Goal: Transaction & Acquisition: Purchase product/service

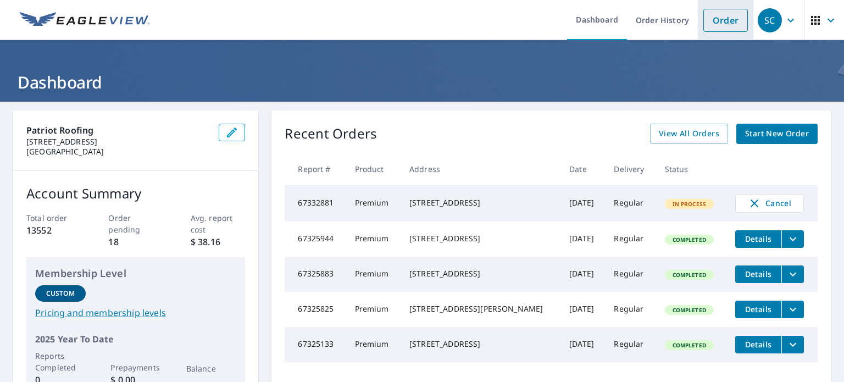
click at [712, 26] on link "Order" at bounding box center [726, 20] width 45 height 23
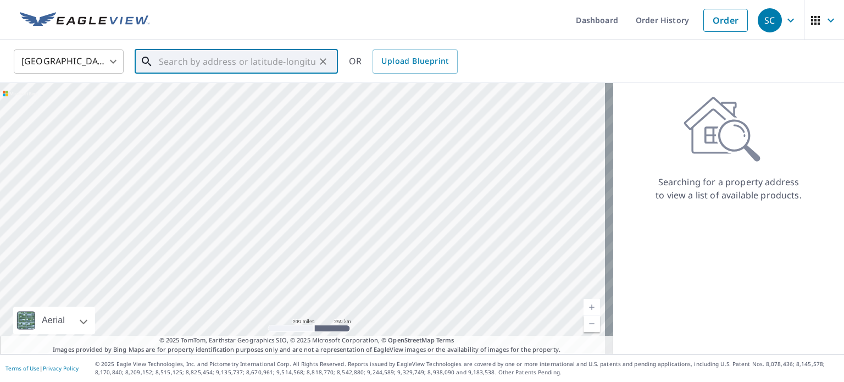
click at [264, 70] on input "text" at bounding box center [237, 61] width 157 height 31
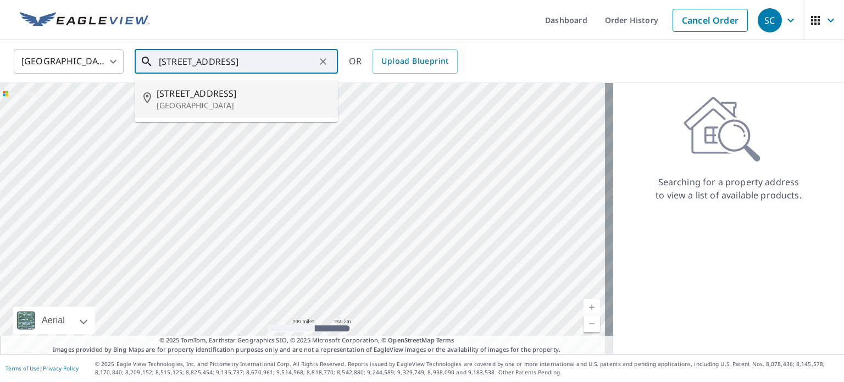
click at [262, 105] on p "[GEOGRAPHIC_DATA]" at bounding box center [243, 105] width 173 height 11
type input "[STREET_ADDRESS]"
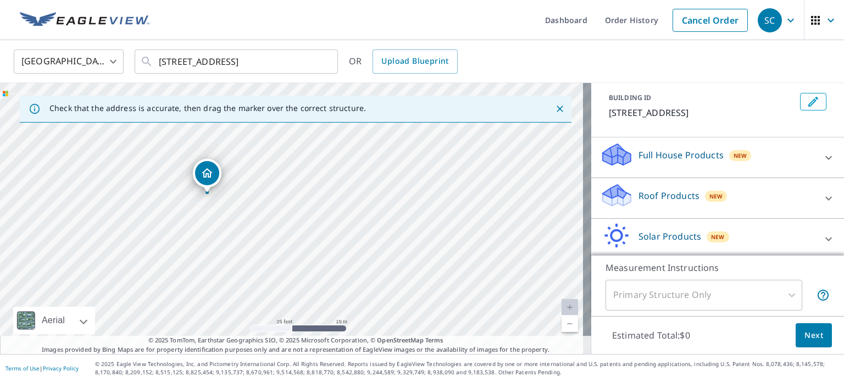
scroll to position [60, 0]
click at [660, 189] on p "Roof Products" at bounding box center [669, 194] width 61 height 13
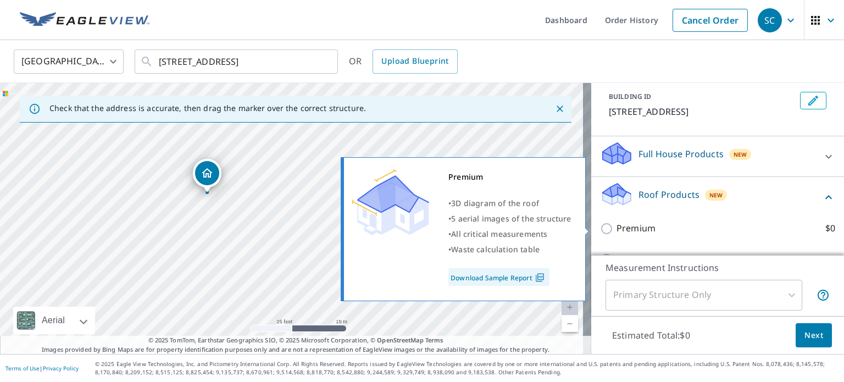
click at [628, 232] on p "Premium" at bounding box center [636, 229] width 39 height 14
click at [617, 232] on input "Premium $0" at bounding box center [608, 228] width 16 height 13
checkbox input "true"
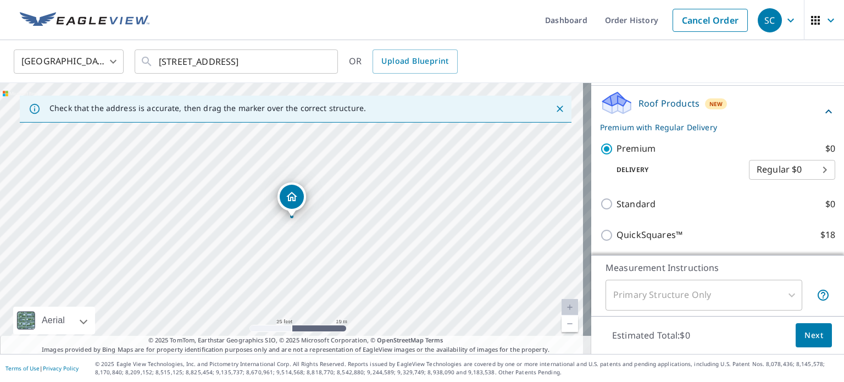
scroll to position [162, 0]
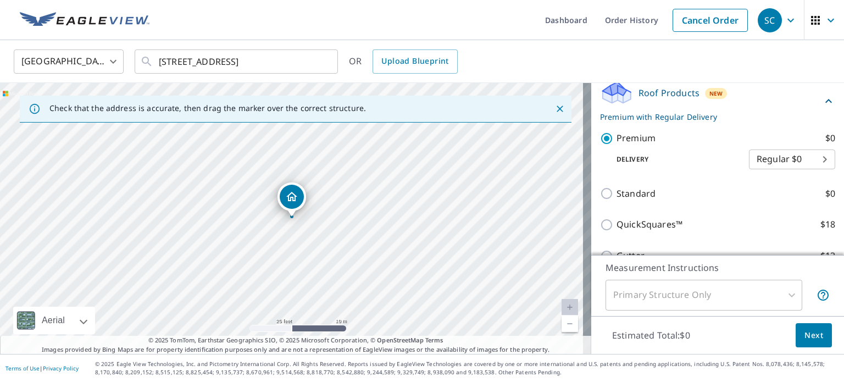
click at [796, 327] on button "Next" at bounding box center [814, 335] width 36 height 25
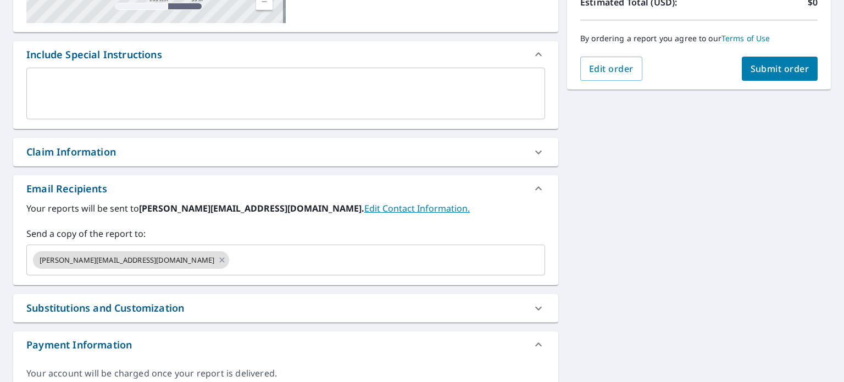
scroll to position [262, 0]
click at [218, 259] on icon at bounding box center [222, 259] width 9 height 12
checkbox input "true"
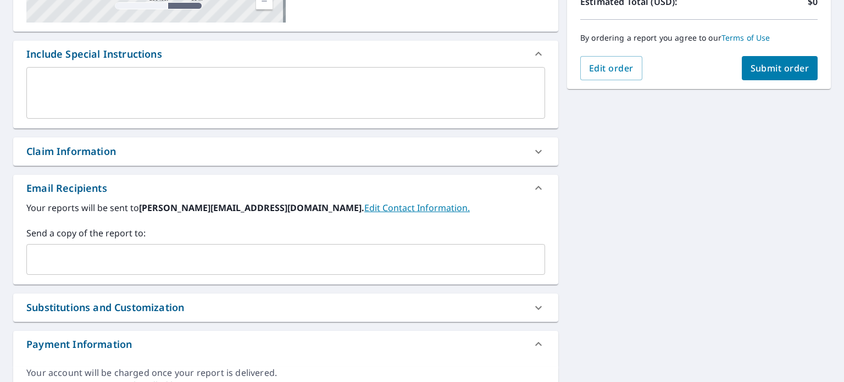
click at [159, 259] on input "text" at bounding box center [277, 259] width 493 height 21
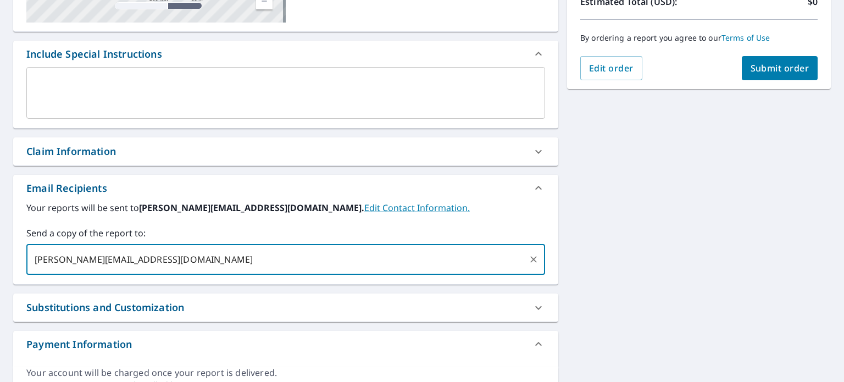
type input "[PERSON_NAME][EMAIL_ADDRESS][DOMAIN_NAME]"
click at [756, 70] on span "Submit order" at bounding box center [780, 68] width 59 height 12
checkbox input "true"
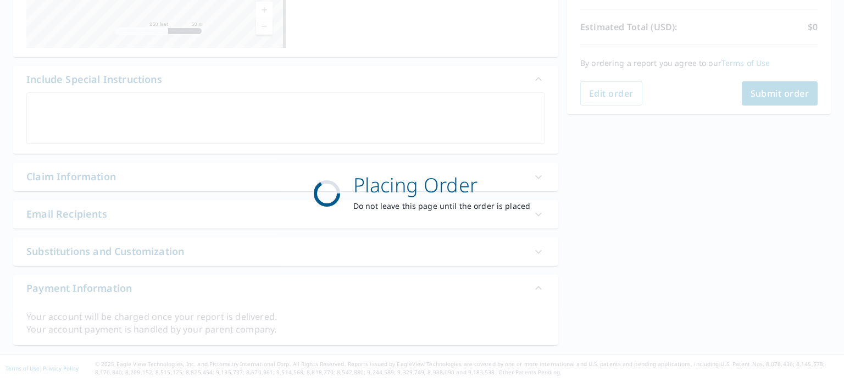
scroll to position [235, 0]
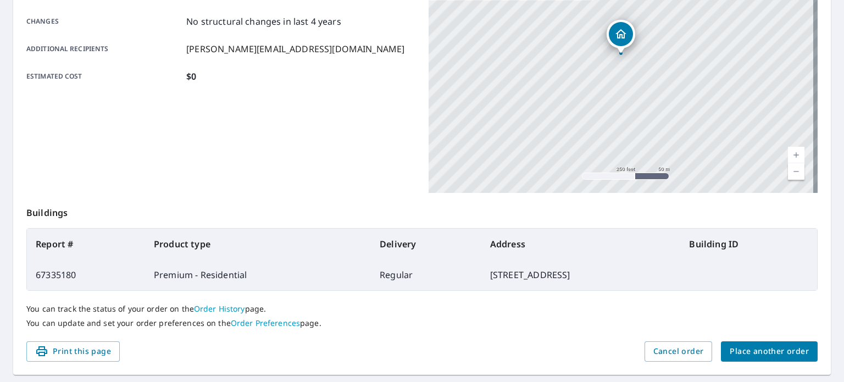
click at [774, 355] on span "Place another order" at bounding box center [769, 352] width 79 height 14
